Goal: Information Seeking & Learning: Check status

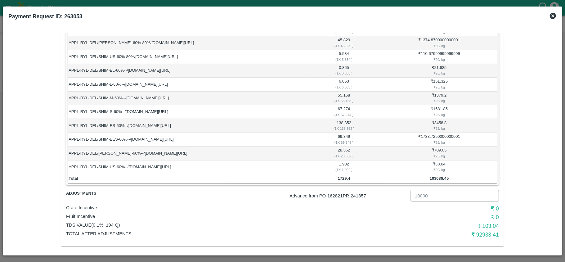
scroll to position [278, 0]
click at [358, 196] on p "Advance from PO- 162821 PR- 241357" at bounding box center [349, 196] width 119 height 7
copy p "241357"
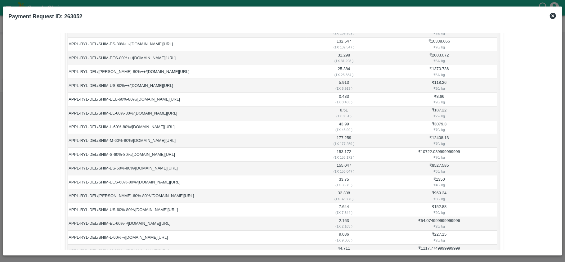
scroll to position [284, 0]
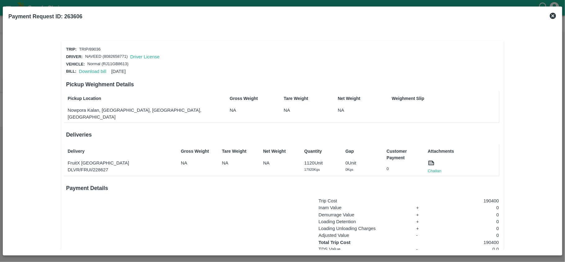
scroll to position [53, 0]
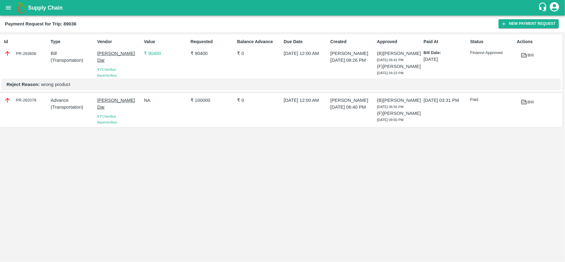
click at [29, 104] on div "PR-262078" at bounding box center [26, 100] width 44 height 7
copy div "262078"
